Goal: Task Accomplishment & Management: Manage account settings

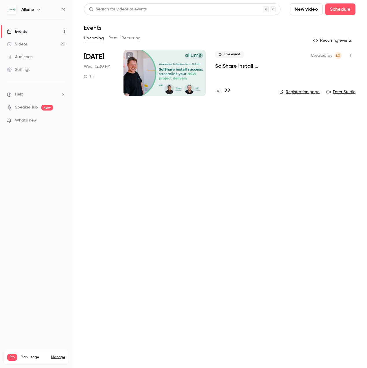
click at [226, 69] on p "SolShare install success: streamline your NSW project delivery" at bounding box center [242, 66] width 55 height 7
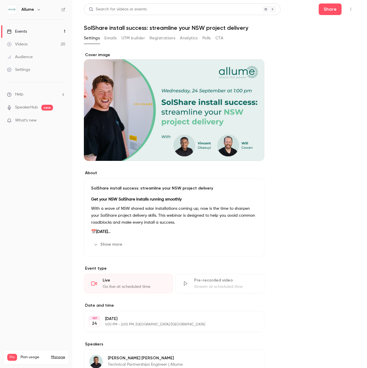
click at [162, 38] on button "Registrations" at bounding box center [163, 38] width 26 height 9
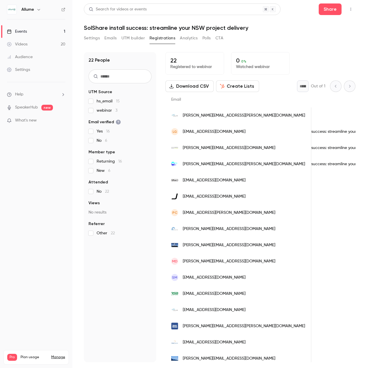
scroll to position [0, 679]
click at [32, 30] on link "Events 1" at bounding box center [36, 31] width 72 height 13
